Goal: Entertainment & Leisure: Consume media (video, audio)

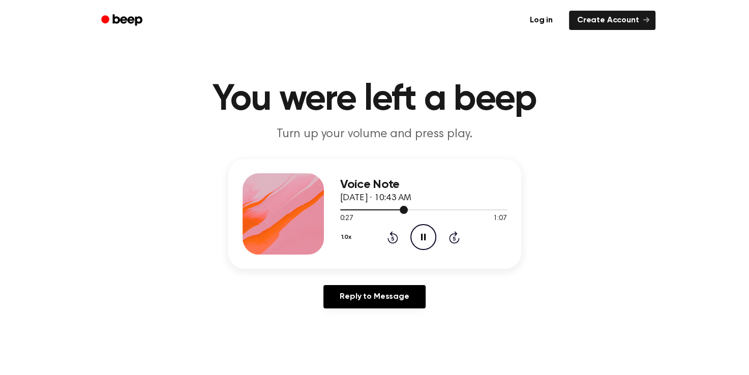
drag, startPoint x: 0, startPoint y: 0, endPoint x: 441, endPoint y: 209, distance: 488.3
click at [441, 209] on div at bounding box center [423, 209] width 167 height 1
click at [433, 209] on div at bounding box center [396, 209] width 112 height 1
click at [385, 208] on div at bounding box center [423, 209] width 167 height 8
click at [396, 208] on div at bounding box center [423, 209] width 167 height 8
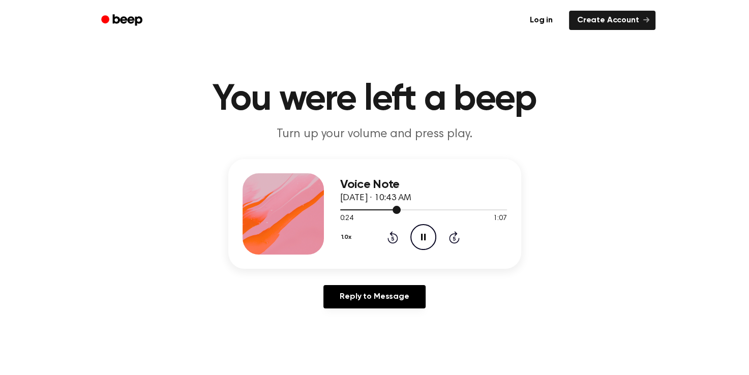
click at [407, 208] on div at bounding box center [423, 209] width 167 height 8
click at [412, 208] on div at bounding box center [423, 209] width 167 height 8
click at [412, 209] on span at bounding box center [411, 210] width 8 height 8
click at [454, 238] on icon at bounding box center [454, 238] width 3 height 4
click at [392, 236] on icon "Rewind 5 seconds" at bounding box center [392, 237] width 11 height 13
